Goal: Check status

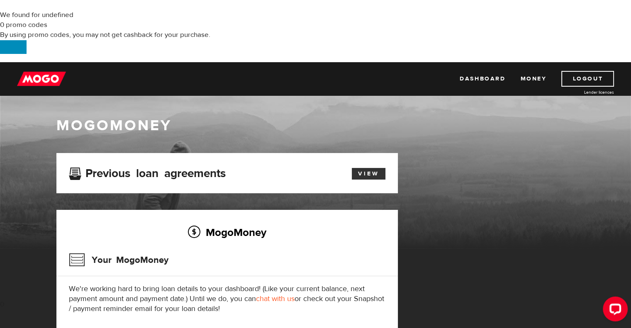
click at [367, 168] on link "View" at bounding box center [369, 174] width 34 height 12
click at [50, 71] on img at bounding box center [41, 79] width 49 height 16
